Goal: Task Accomplishment & Management: Manage account settings

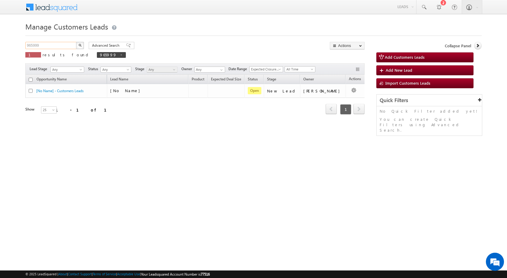
click at [33, 49] on input "965999" at bounding box center [51, 45] width 52 height 7
paste input "1266"
type input "961266"
click at [76, 42] on button "button" at bounding box center [80, 45] width 8 height 7
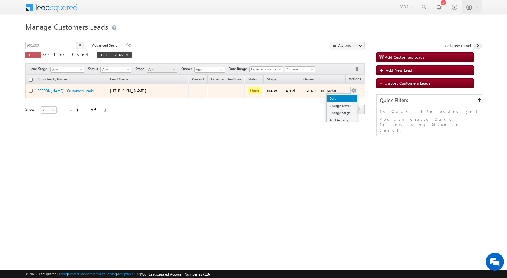
click at [337, 97] on link "Edit" at bounding box center [341, 98] width 30 height 7
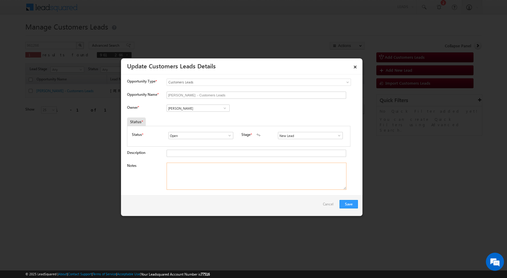
click at [237, 180] on textarea "Notes" at bounding box center [257, 176] width 180 height 27
paste textarea "961266 / KISHAN / 9571870204 / CUST WANT 10 LAKH TOPUP AMOUNT / ADDRESS - 33420…"
type textarea "961266 / KISHAN / 9571870204 / CUST WANT 10 LAKH TOPUP AMOUNT / ADDRESS - 33420…"
click at [336, 137] on span at bounding box center [339, 135] width 6 height 5
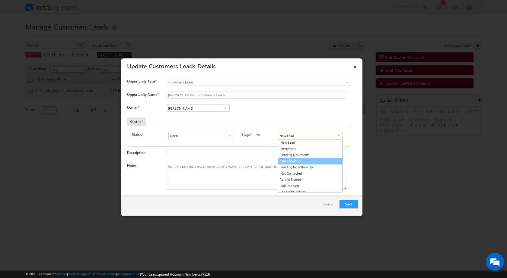
click at [313, 162] on link "Sales Marked" at bounding box center [310, 161] width 65 height 7
type input "Sales Marked"
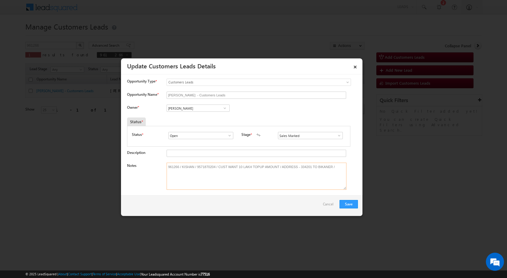
click at [184, 166] on textarea "961266 / KISHAN / 9571870204 / CUST WANT 10 LAKH TOPUP AMOUNT / ADDRESS - 33420…" at bounding box center [257, 176] width 180 height 27
click at [176, 95] on input "[PERSON_NAME] - Customers Leads" at bounding box center [257, 95] width 180 height 7
paste input "KISHAN"
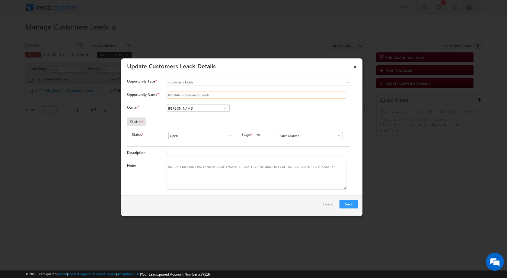
type input "KISHAN - Customers Leads"
click at [205, 111] on input "[PERSON_NAME]" at bounding box center [198, 108] width 63 height 7
paste input "[EMAIL_ADDRESS][DOMAIN_NAME]"
click at [208, 117] on link "[PERSON_NAME] [PERSON_NAME][EMAIL_ADDRESS][DOMAIN_NAME]" at bounding box center [198, 117] width 63 height 11
type input "[PERSON_NAME]"
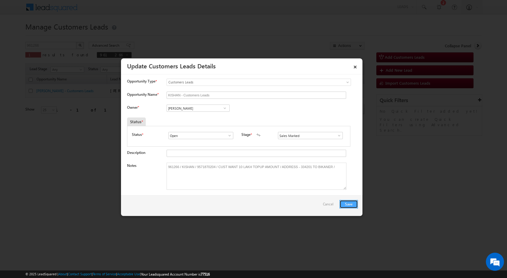
click at [347, 201] on button "Save" at bounding box center [348, 204] width 18 height 8
